Goal: Find specific page/section: Find specific page/section

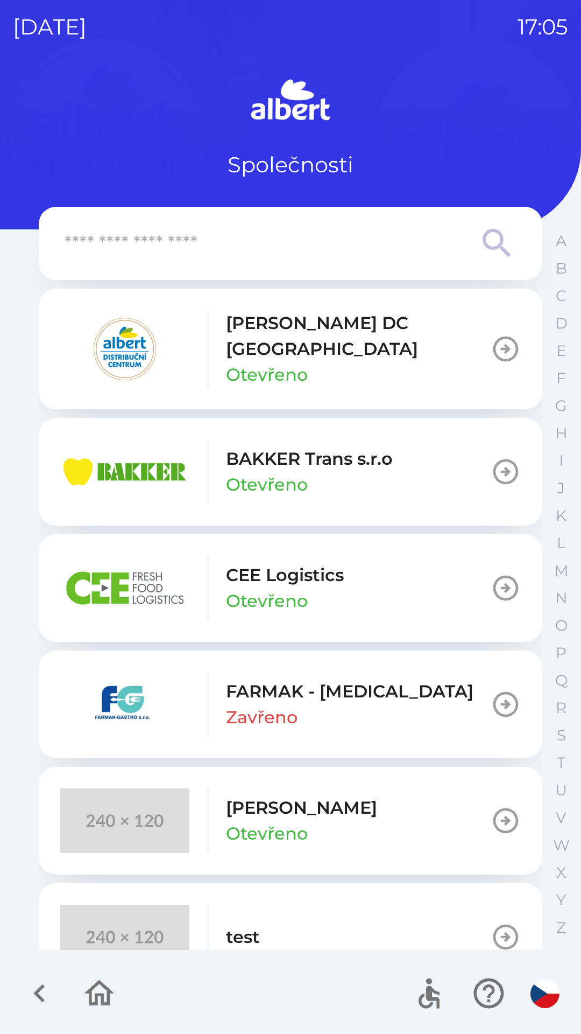
click at [236, 362] on p "Otevřeno" at bounding box center [267, 375] width 82 height 26
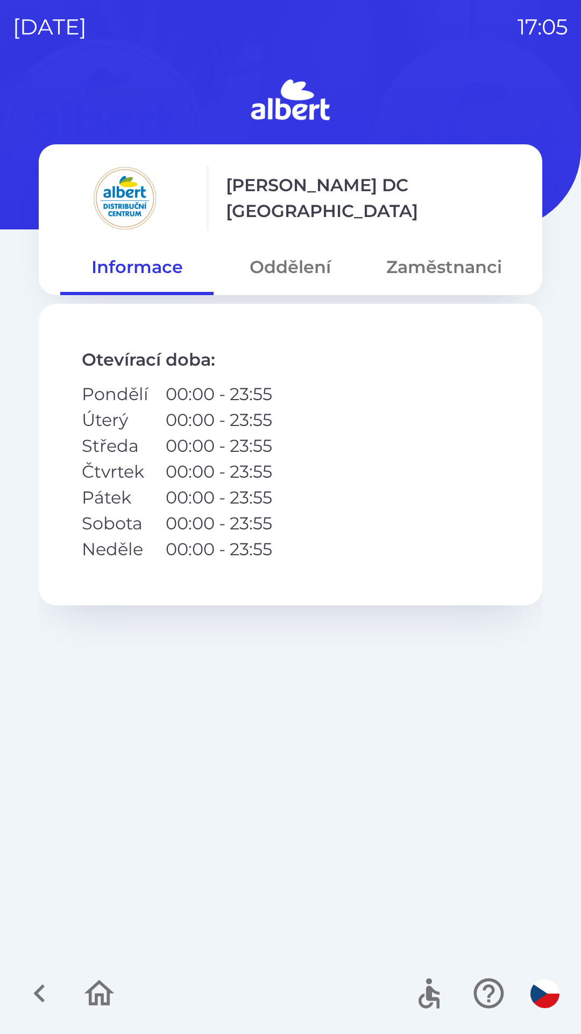
click at [415, 264] on button "Zaměstnanci" at bounding box center [444, 267] width 153 height 39
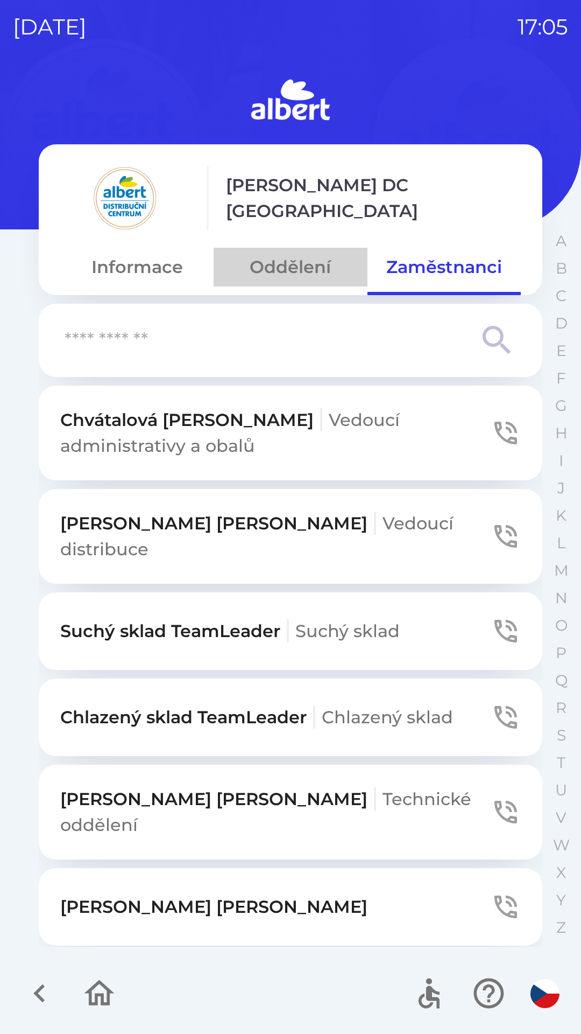
click at [273, 266] on button "Oddělení" at bounding box center [290, 267] width 153 height 39
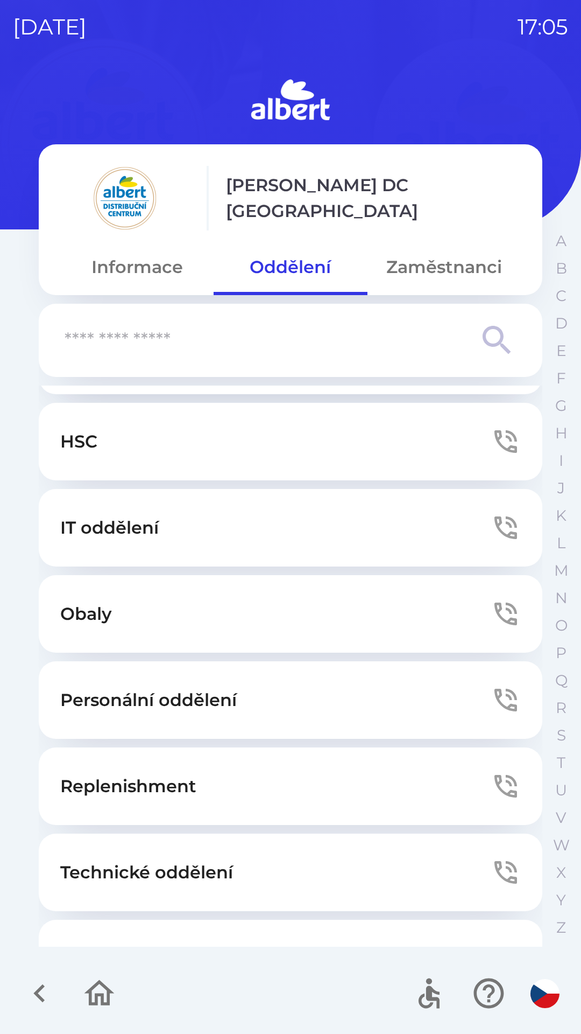
scroll to position [68, 0]
click at [91, 607] on p "Obaly" at bounding box center [86, 614] width 52 height 26
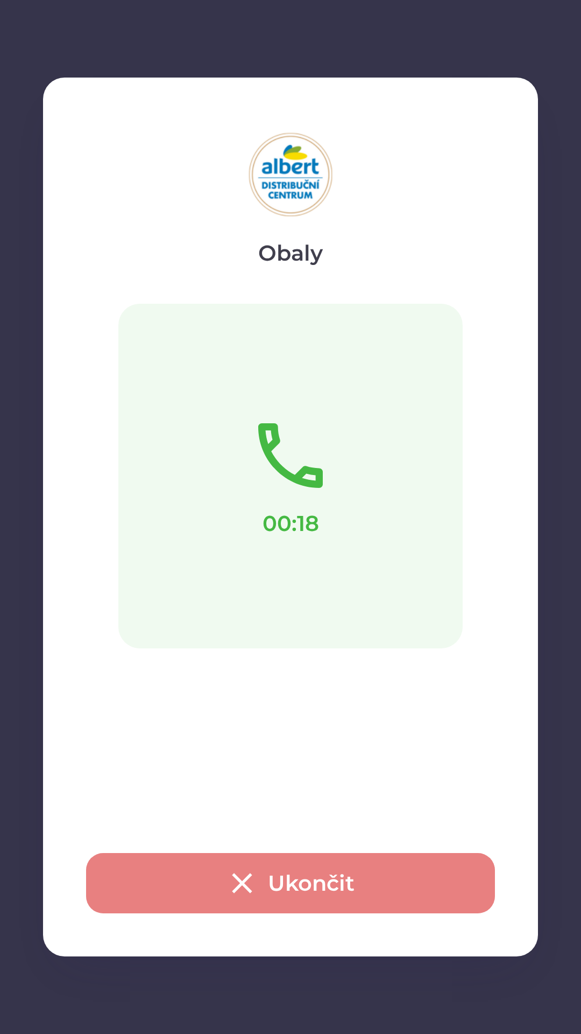
click at [277, 883] on button "Ukončit" at bounding box center [290, 883] width 409 height 60
